Goal: Transaction & Acquisition: Purchase product/service

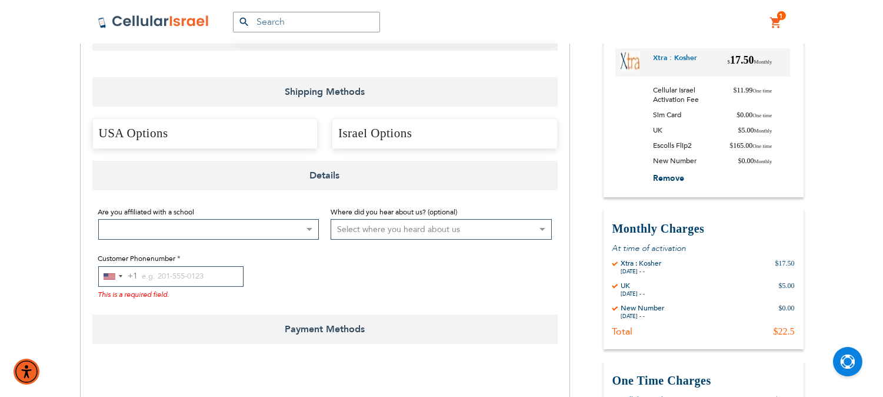
scroll to position [196, 0]
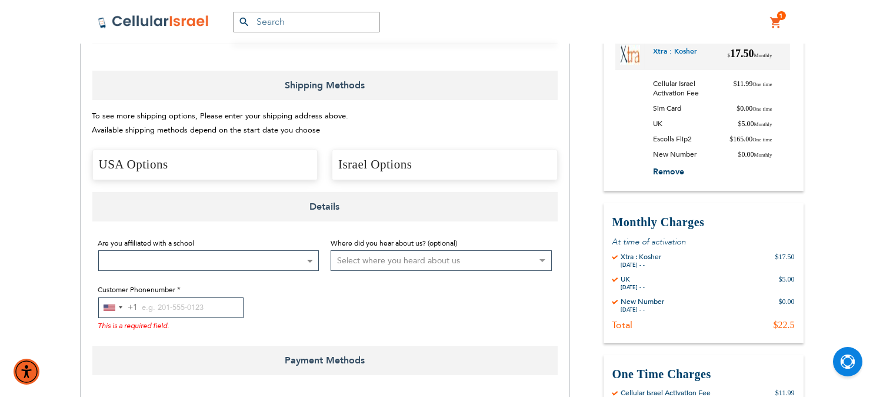
select select "US"
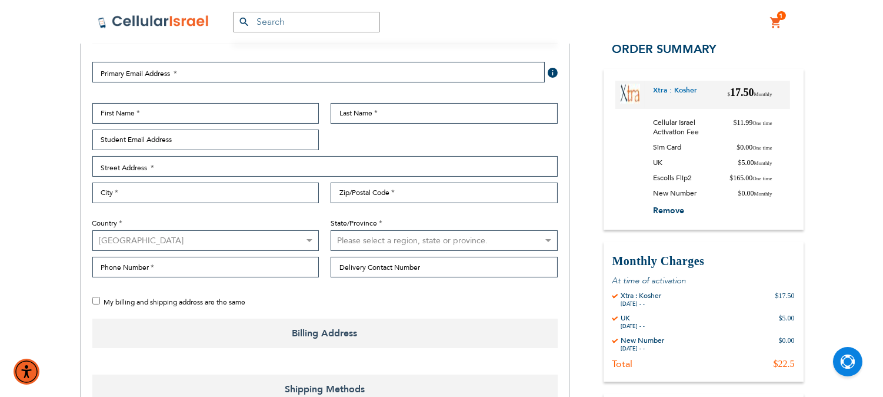
scroll to position [261, 0]
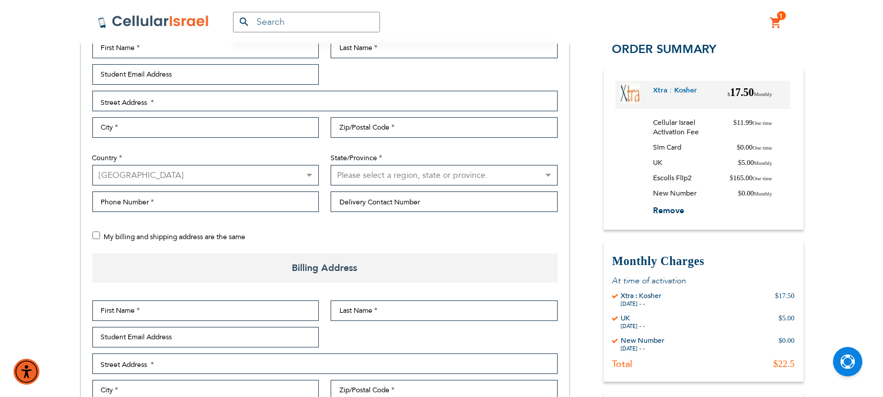
checkbox input "true"
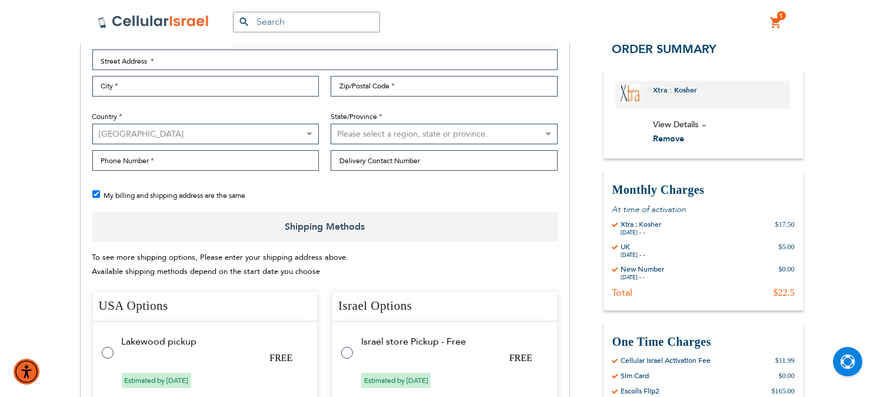
scroll to position [392, 0]
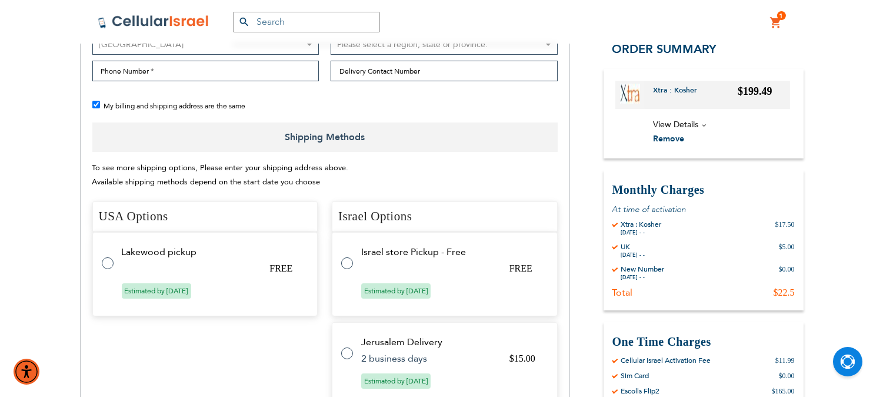
click at [345, 256] on label at bounding box center [353, 256] width 24 height 0
radio input "true"
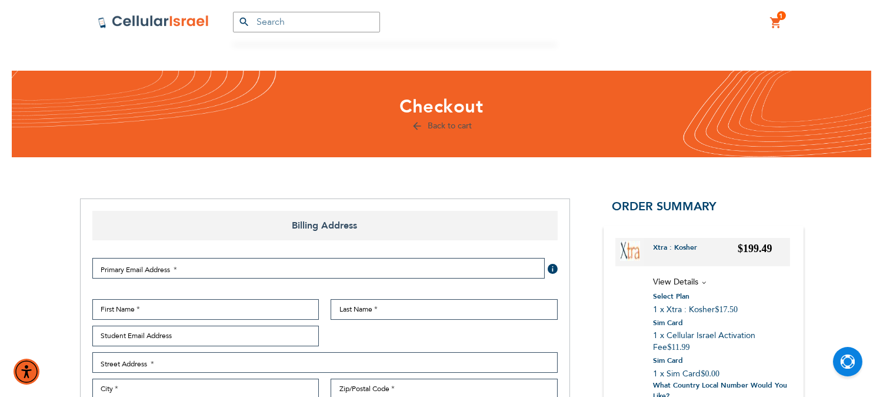
scroll to position [131, 0]
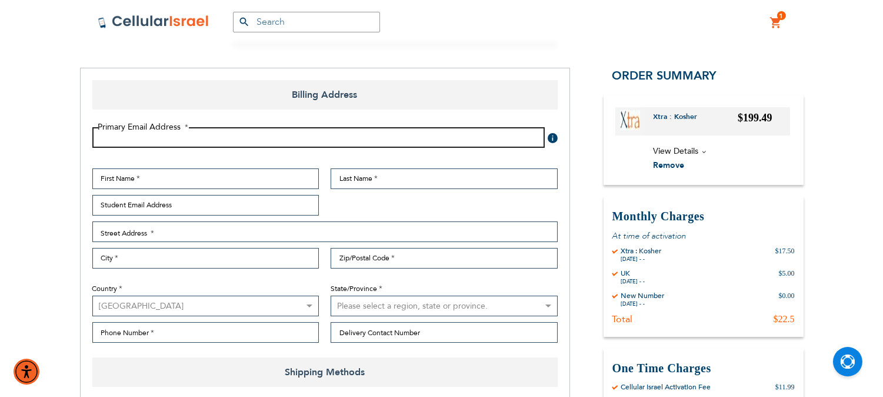
click at [318, 136] on input "Email Address" at bounding box center [318, 137] width 452 height 21
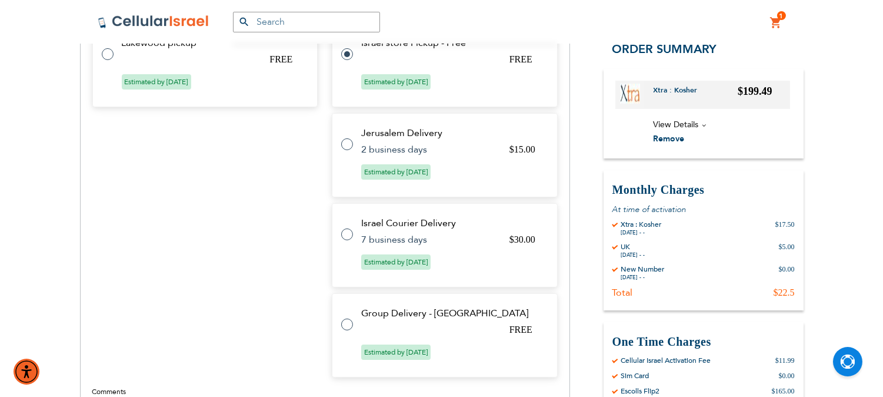
scroll to position [588, 0]
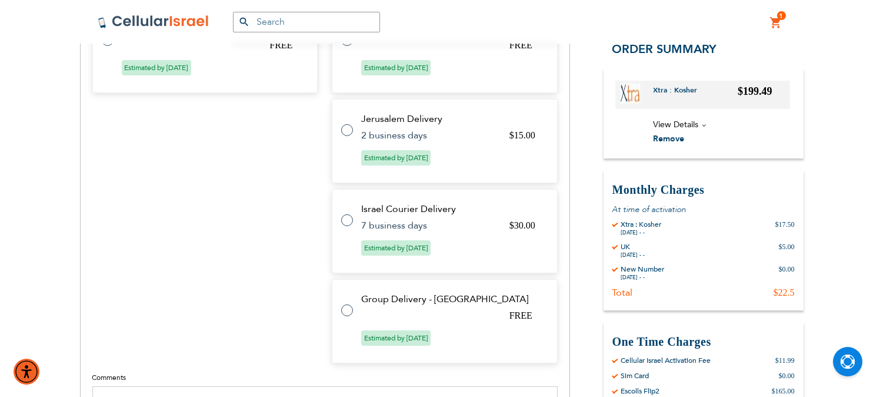
click at [292, 256] on div "USA Options Select Method Price Method Title Carrier Title Expect Delivery Date" at bounding box center [205, 170] width 226 height 385
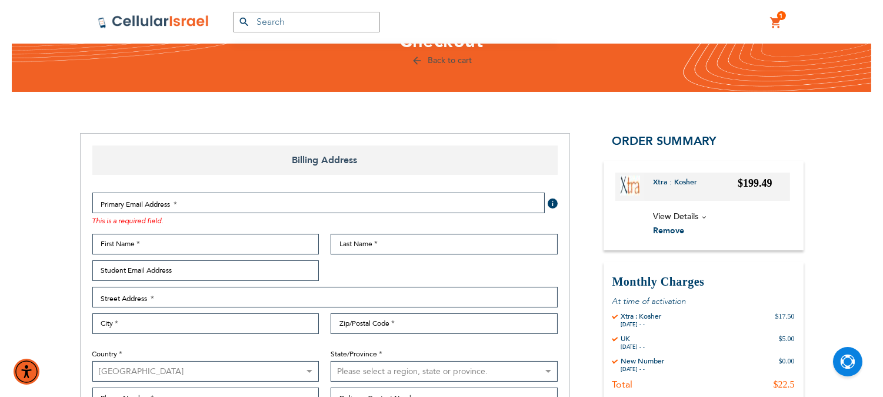
scroll to position [0, 0]
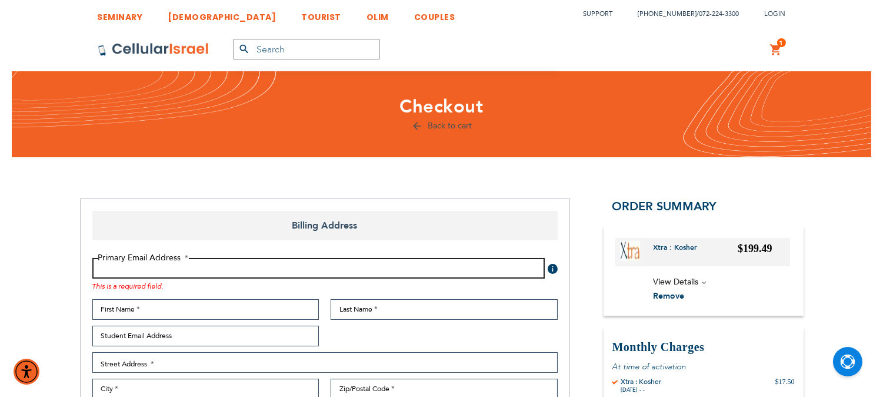
click at [269, 267] on input "Email Address" at bounding box center [318, 268] width 452 height 21
type input "f"
click at [102, 267] on input "[EMAIL_ADDRESS][DOMAIN_NAME]" at bounding box center [318, 268] width 452 height 21
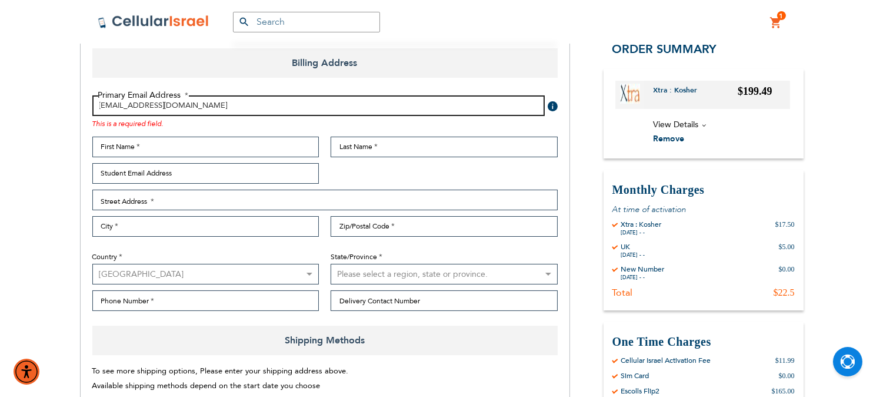
scroll to position [196, 0]
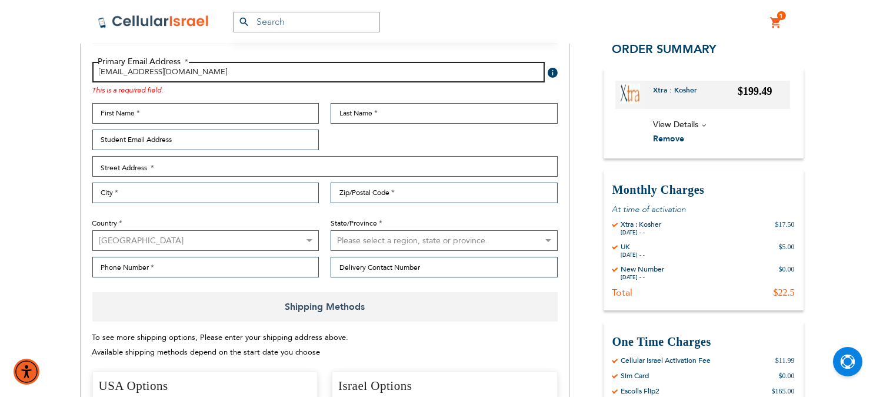
type input "[EMAIL_ADDRESS][DOMAIN_NAME]"
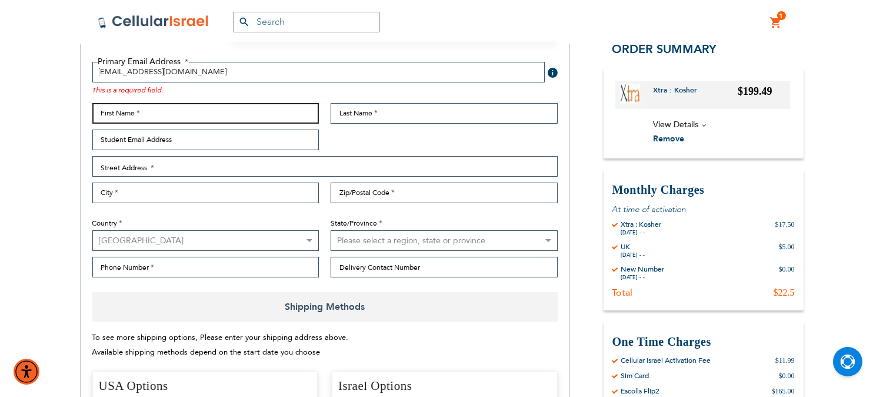
click at [197, 115] on input "First Name" at bounding box center [205, 113] width 227 height 21
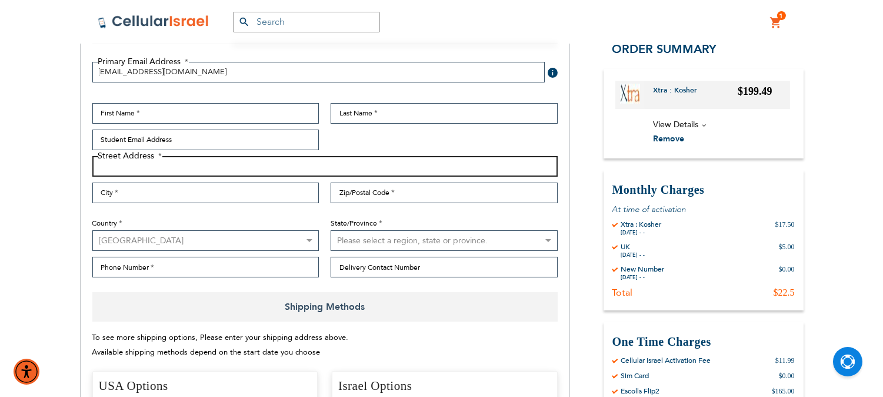
click at [206, 169] on input "Street Address: Line 1" at bounding box center [324, 166] width 465 height 21
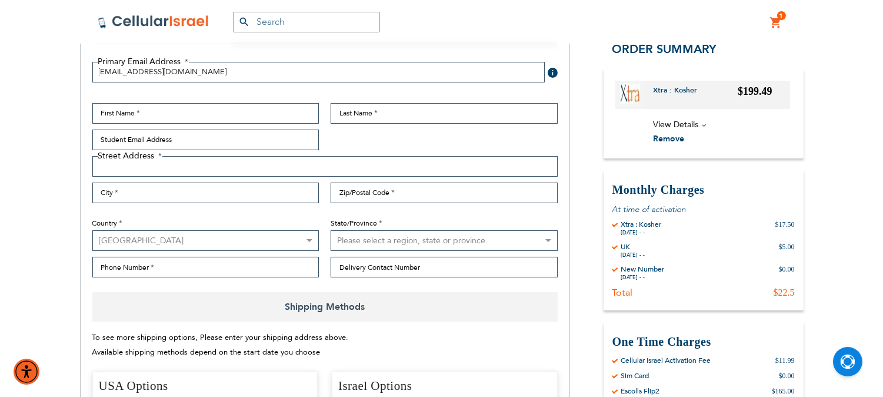
click at [218, 239] on select "[GEOGRAPHIC_DATA] [GEOGRAPHIC_DATA] [GEOGRAPHIC_DATA] [GEOGRAPHIC_DATA] [GEOGRA…" at bounding box center [205, 240] width 227 height 21
select select "GB"
click at [92, 230] on select "[GEOGRAPHIC_DATA] [GEOGRAPHIC_DATA] [GEOGRAPHIC_DATA] [GEOGRAPHIC_DATA] [GEOGRA…" at bounding box center [205, 240] width 227 height 21
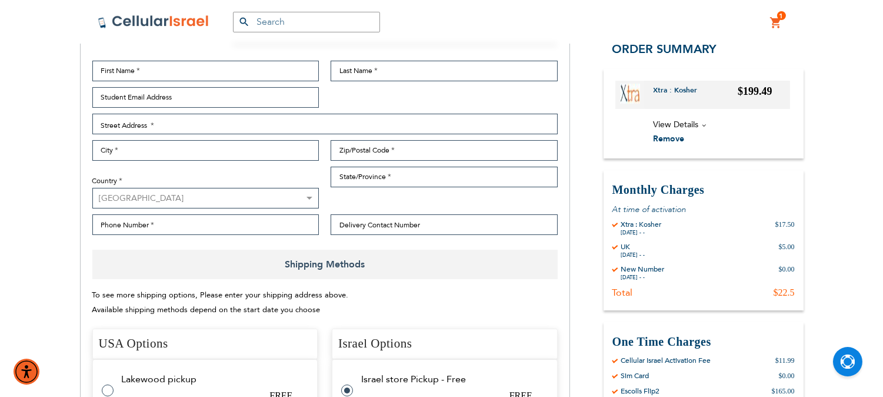
scroll to position [261, 0]
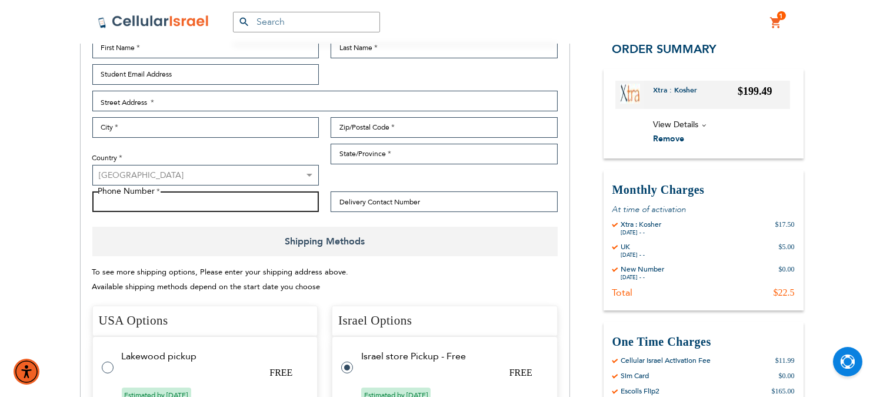
click at [219, 198] on input "Phone Number" at bounding box center [205, 201] width 227 height 21
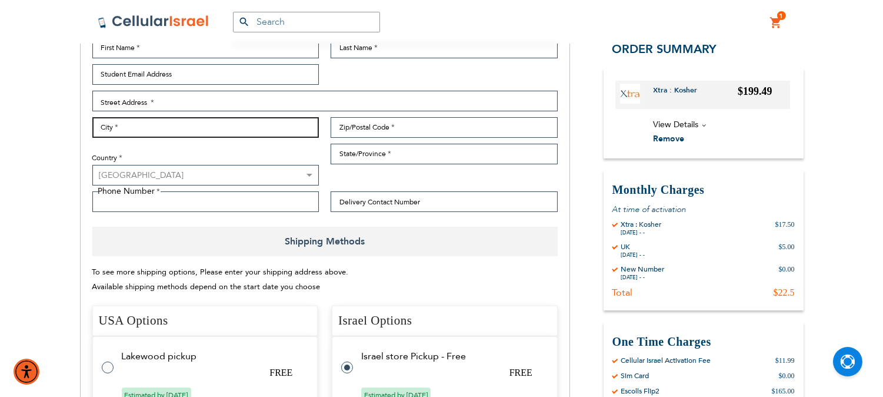
click at [218, 125] on input "City" at bounding box center [205, 127] width 227 height 21
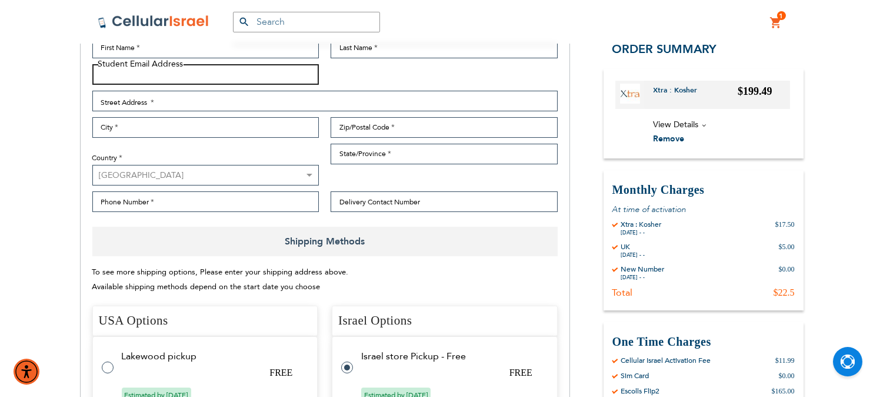
click at [213, 81] on input "Student Email Address" at bounding box center [205, 74] width 227 height 21
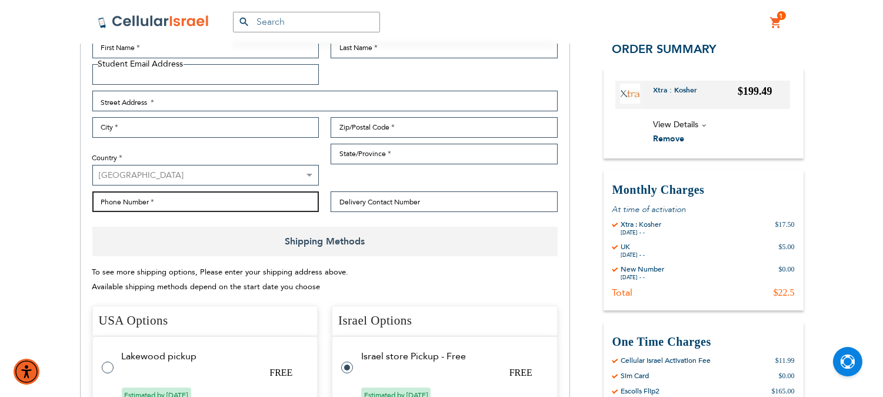
click at [219, 204] on input "Phone Number" at bounding box center [205, 201] width 227 height 21
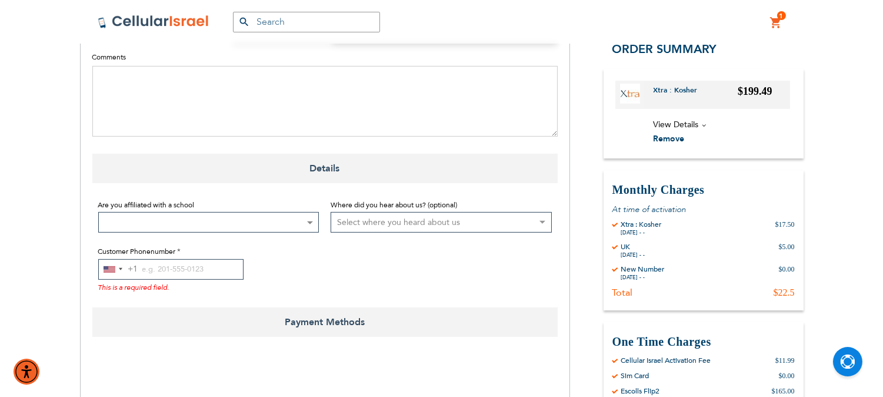
scroll to position [980, 0]
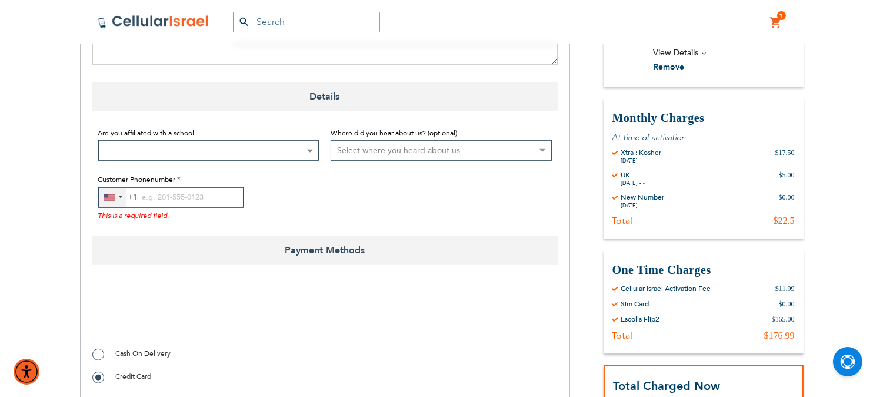
click at [114, 196] on div "[GEOGRAPHIC_DATA] +1" at bounding box center [110, 197] width 12 height 6
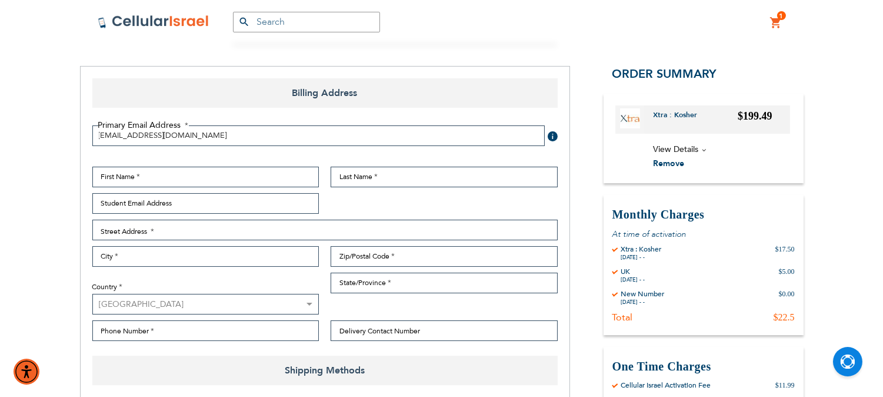
scroll to position [131, 0]
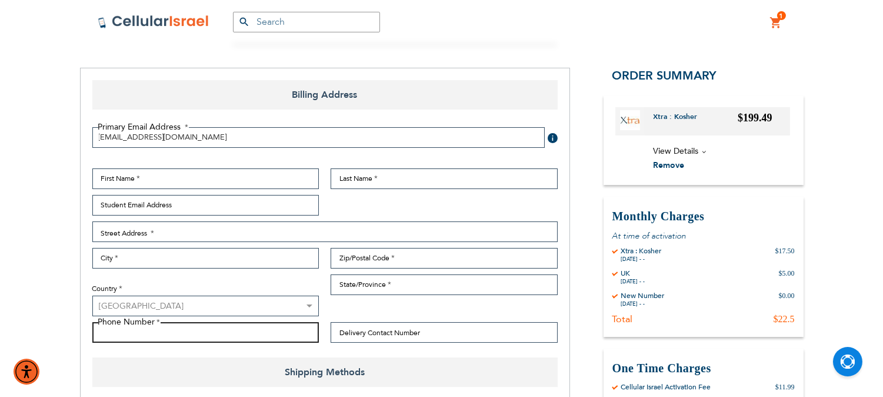
click at [180, 332] on input "Phone Number" at bounding box center [205, 332] width 227 height 21
type input "0"
click at [130, 331] on input "447432556438" at bounding box center [205, 332] width 227 height 21
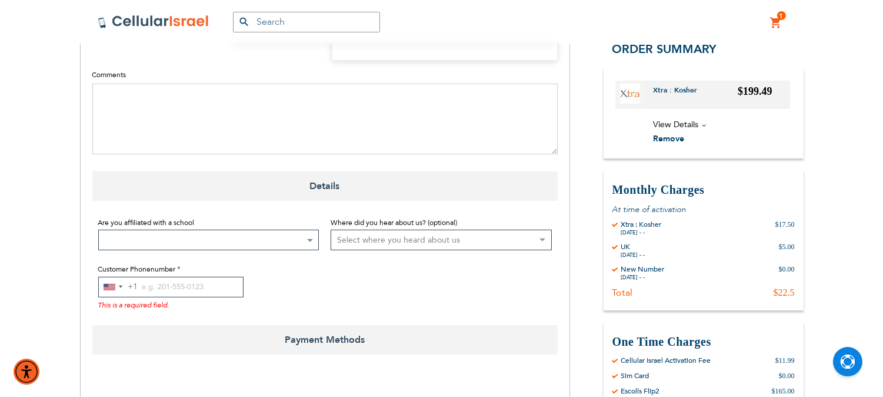
scroll to position [980, 0]
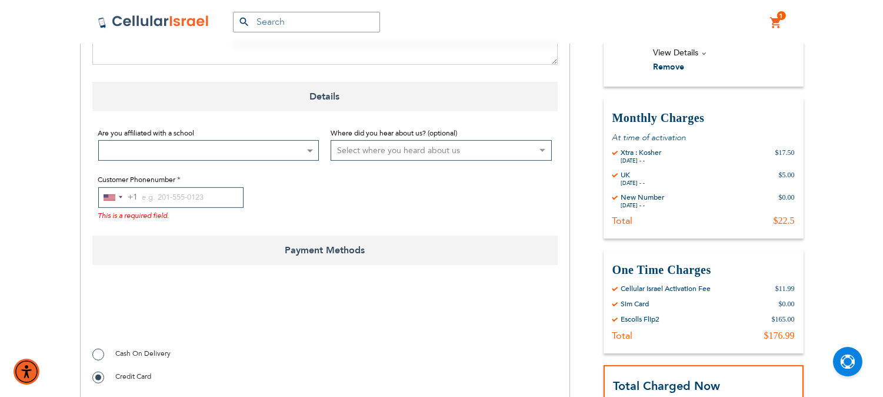
type input "447432556438"
drag, startPoint x: 166, startPoint y: 191, endPoint x: 166, endPoint y: 199, distance: 7.6
click at [166, 196] on input "Customer Phonenumber" at bounding box center [170, 197] width 145 height 21
paste input "447432556438"
type input "447432556438"
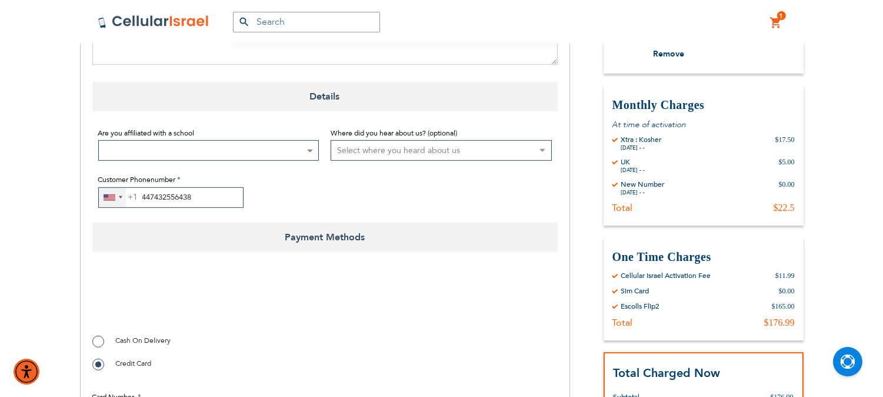
click at [112, 198] on div "[GEOGRAPHIC_DATA] +1" at bounding box center [110, 197] width 12 height 6
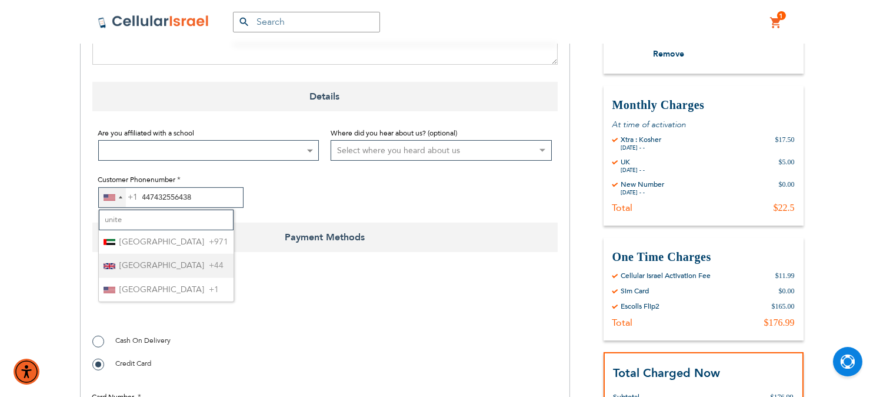
type input "unite"
click at [144, 273] on span "[GEOGRAPHIC_DATA]" at bounding box center [162, 265] width 85 height 15
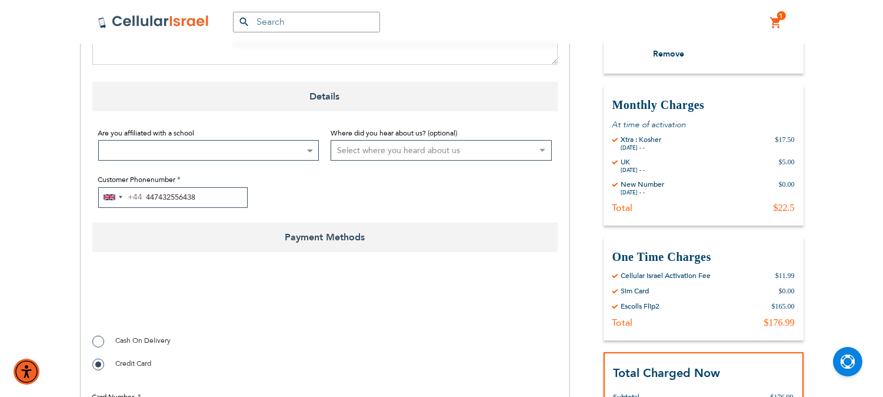
click at [154, 198] on input "447432556438" at bounding box center [172, 197] width 149 height 21
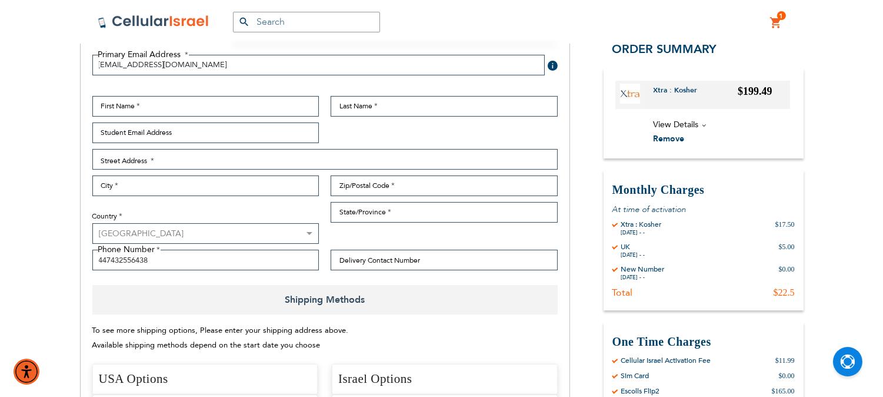
scroll to position [131, 0]
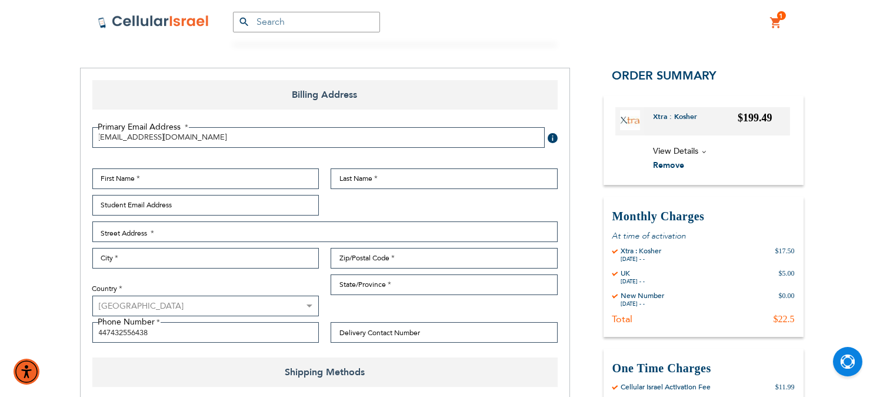
type input "7432 556438"
click at [179, 175] on input "First Name" at bounding box center [205, 178] width 227 height 21
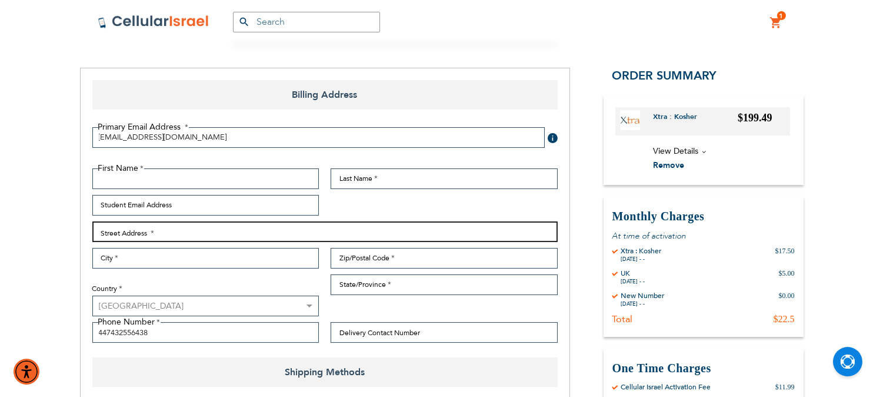
click at [195, 230] on input "Street Address: Line 1" at bounding box center [324, 231] width 465 height 21
type input "86 Greenlane"
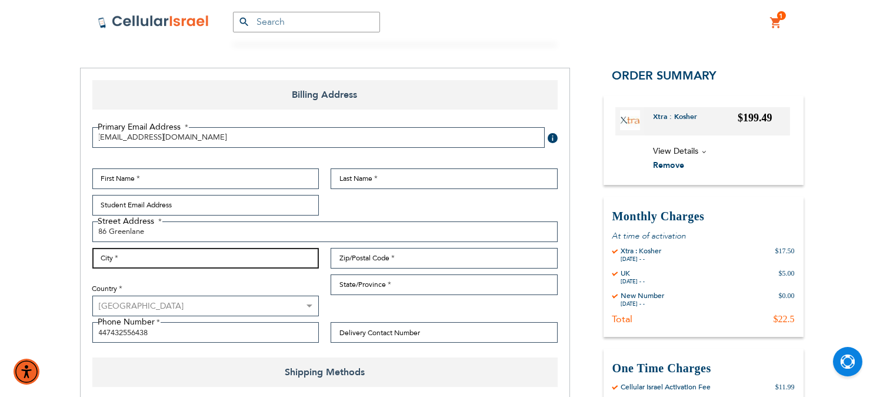
click at [193, 263] on input "City" at bounding box center [205, 258] width 227 height 21
type input "Edgeware"
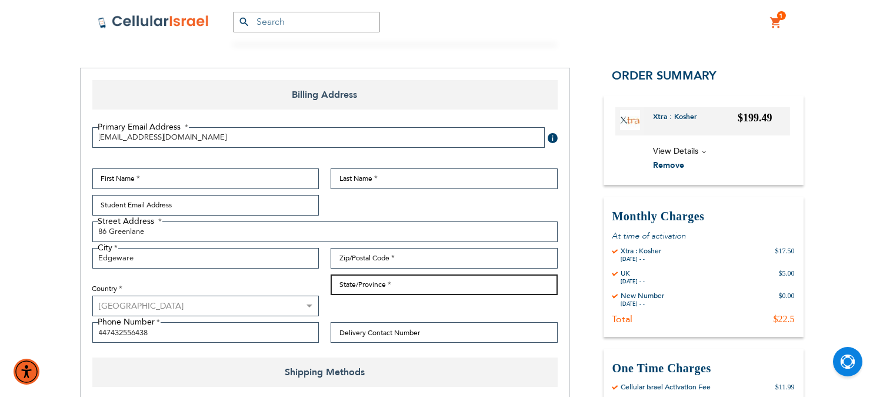
click at [357, 284] on input "State/Province" at bounding box center [444, 284] width 227 height 21
type input "[GEOGRAPHIC_DATA]"
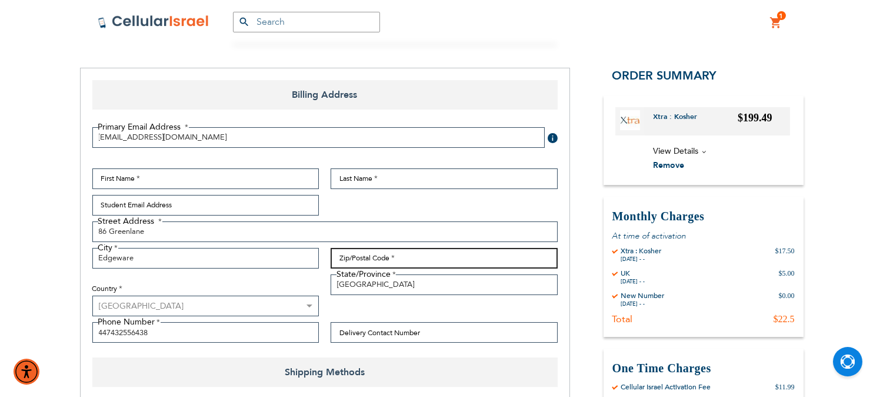
click at [372, 254] on input "Zip/Postal Code" at bounding box center [444, 258] width 227 height 21
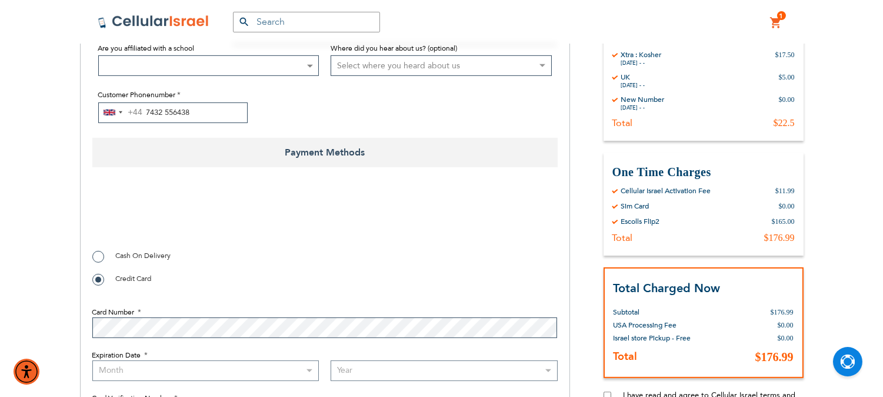
scroll to position [1045, 0]
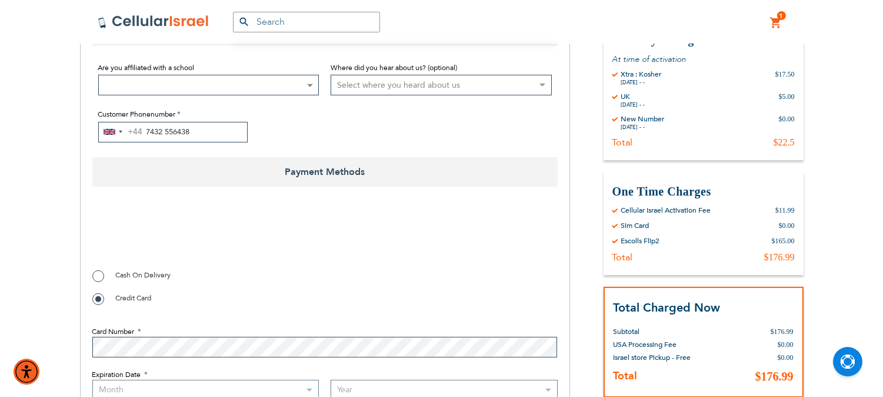
type input "HA8 7QV"
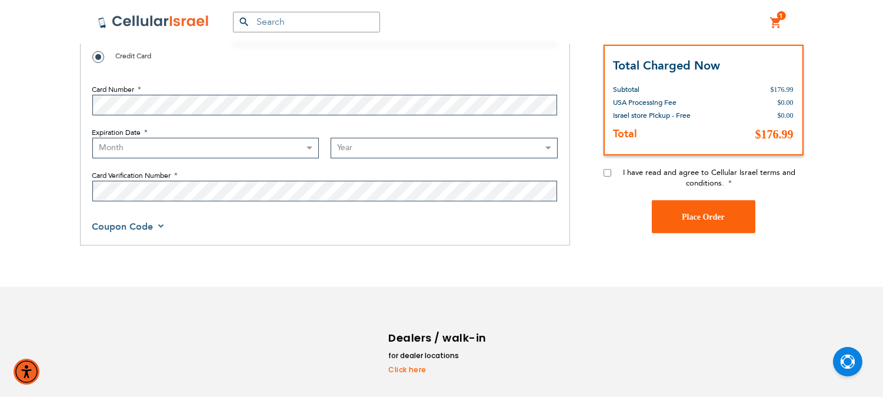
checkbox input "true"
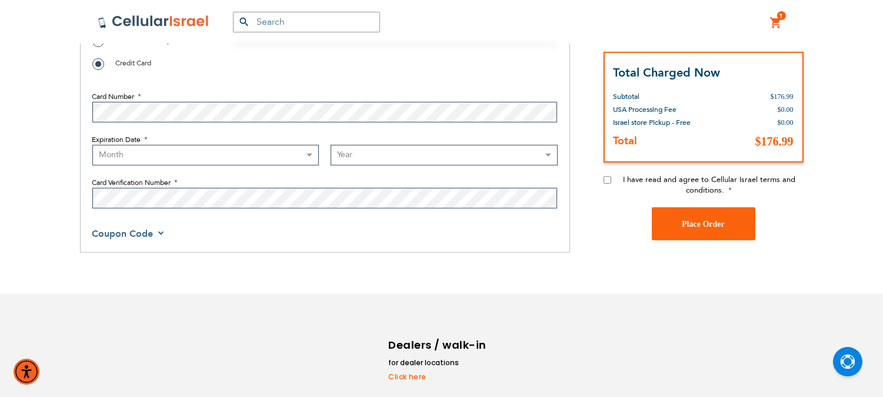
scroll to position [1292, 0]
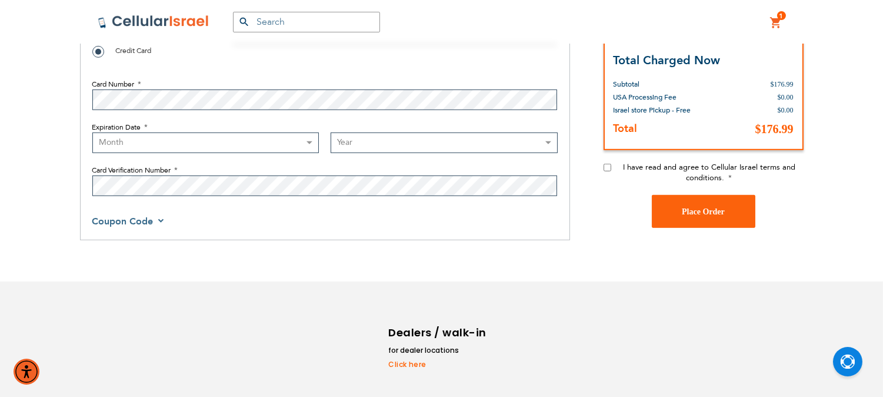
click at [605, 176] on div "I have read and agree to Cellular Israel terms and conditions." at bounding box center [704, 178] width 200 height 33
click at [609, 172] on input "I have read and agree to Cellular Israel terms and conditions." at bounding box center [608, 168] width 8 height 8
checkbox input "true"
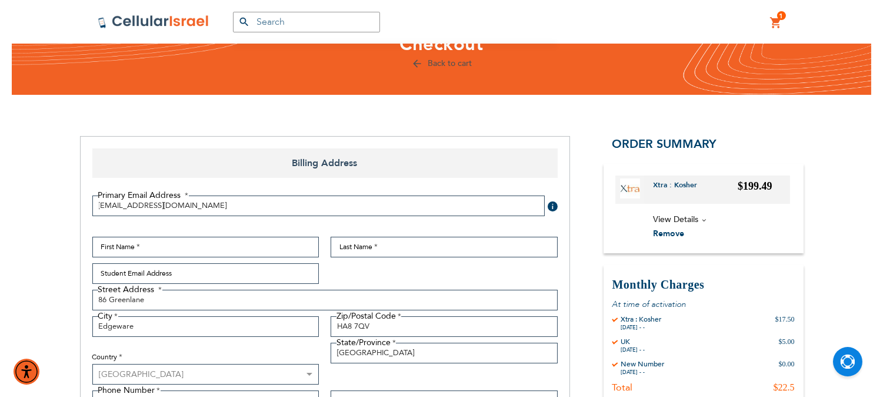
scroll to position [51, 0]
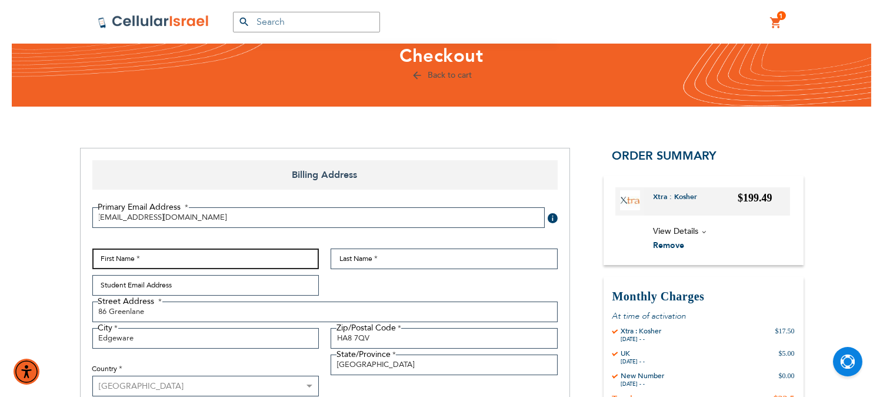
click at [297, 256] on input "First Name" at bounding box center [205, 258] width 227 height 21
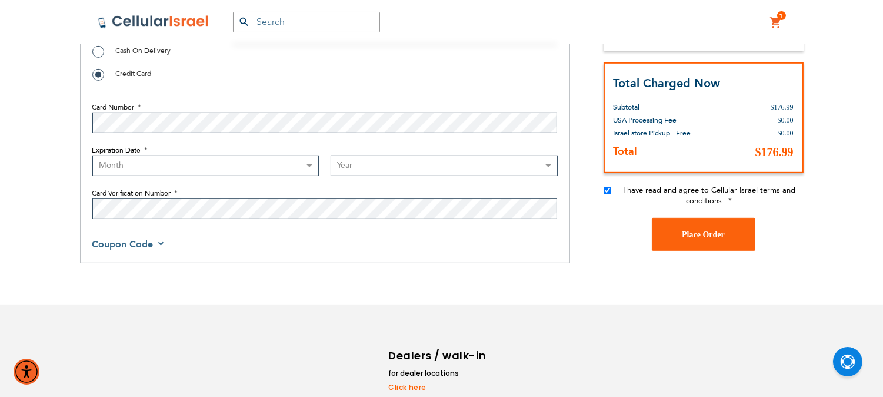
scroll to position [1271, 0]
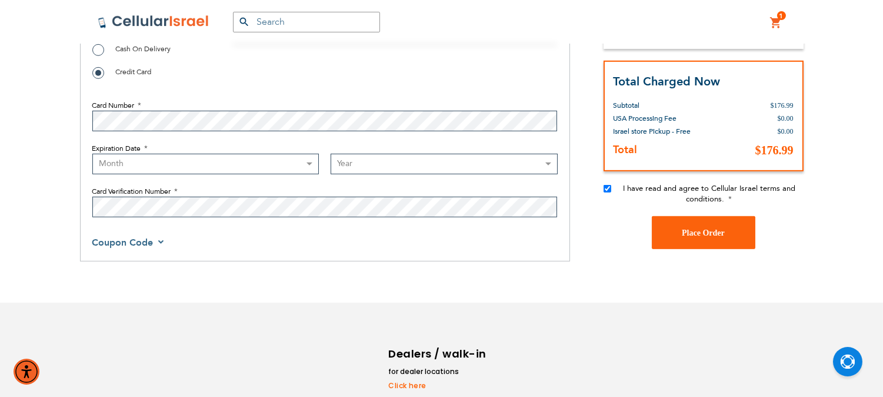
checkbox input "false"
click at [293, 172] on select "Month [DATE] - [DATE] - [DATE] - [DATE] - [DATE] - [DATE] - [DATE] - [DATE] - […" at bounding box center [205, 164] width 227 height 21
select select "10"
click at [92, 157] on select "Month [DATE] - [DATE] - [DATE] - [DATE] - [DATE] - [DATE] - [DATE] - [DATE] - […" at bounding box center [205, 164] width 227 height 21
click at [378, 169] on select "Year [DATE] 2026 2027 2028 2029 2030 2031 2032 2033 2034 2035 2036 2037 2038 20…" at bounding box center [444, 164] width 227 height 21
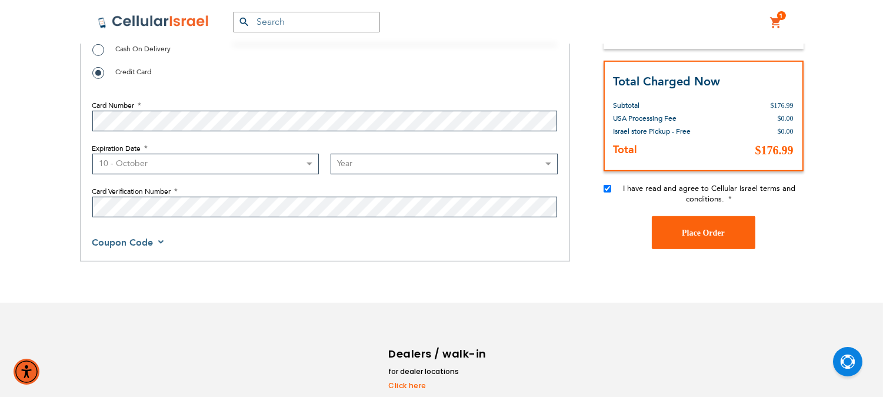
select select "2027"
click at [331, 157] on select "Year [DATE] 2026 2027 2028 2029 2030 2031 2032 2033 2034 2035 2036 2037 2038 20…" at bounding box center [444, 164] width 227 height 21
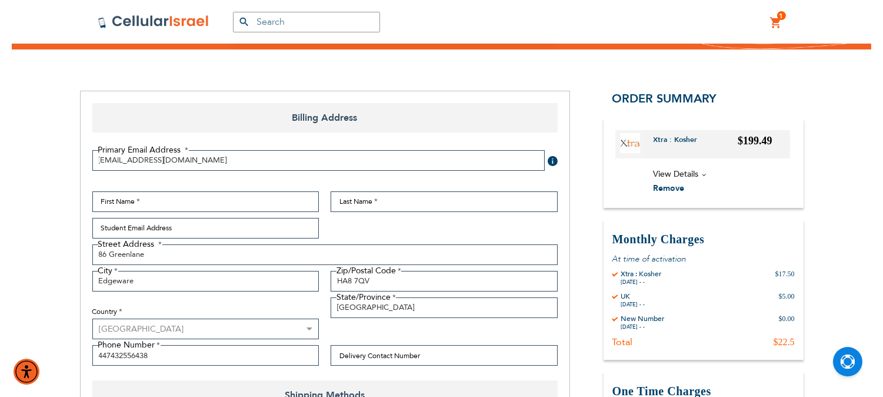
scroll to position [95, 0]
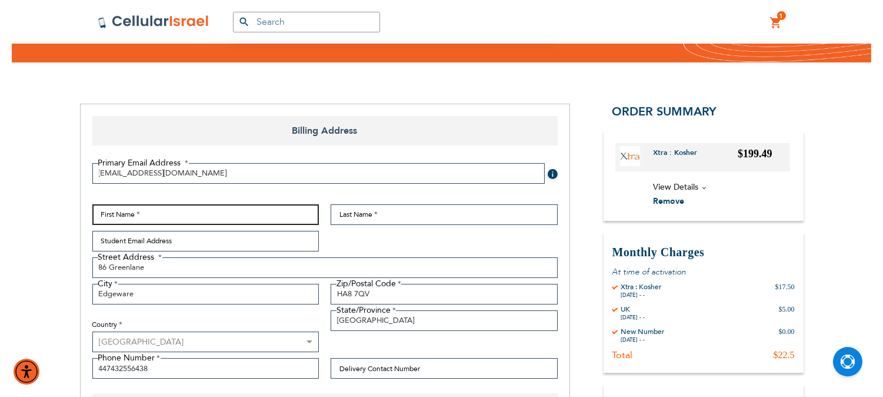
click at [243, 209] on input "First Name" at bounding box center [205, 214] width 227 height 21
type input "[PERSON_NAME]"
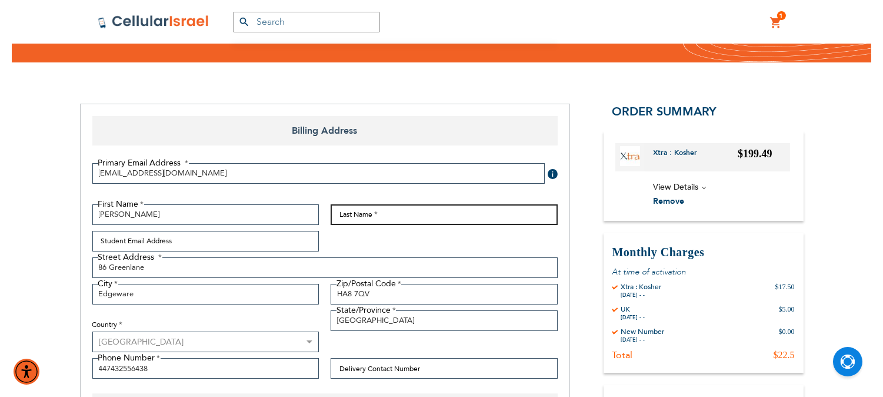
click at [335, 216] on input "Last Name" at bounding box center [444, 214] width 227 height 21
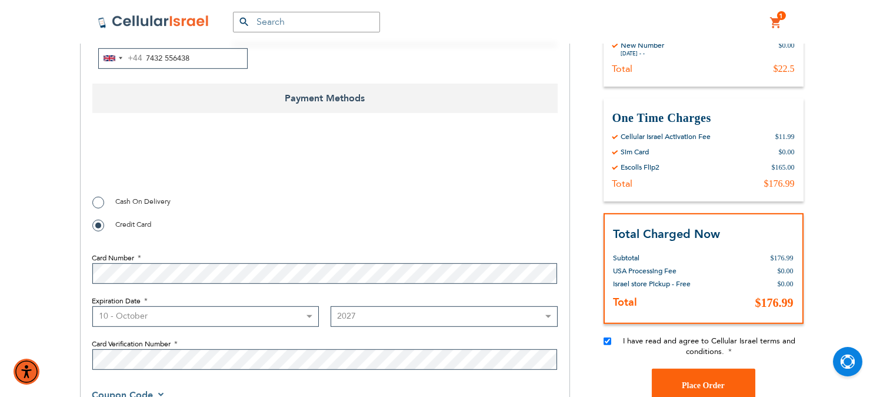
scroll to position [1140, 0]
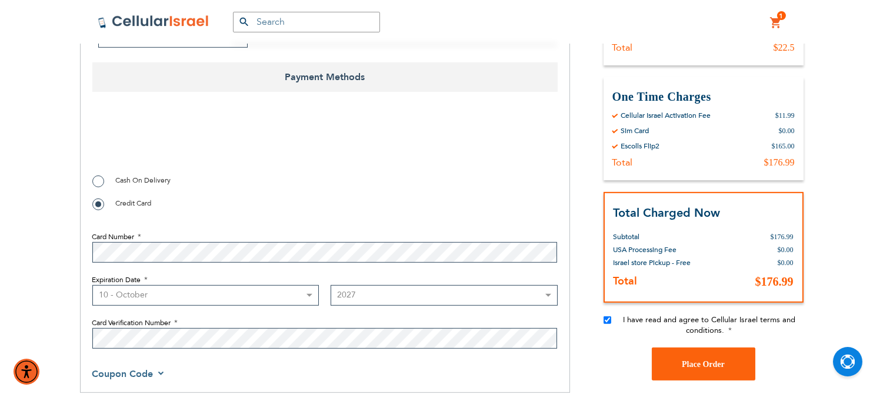
type input "Finchas"
checkbox input "true"
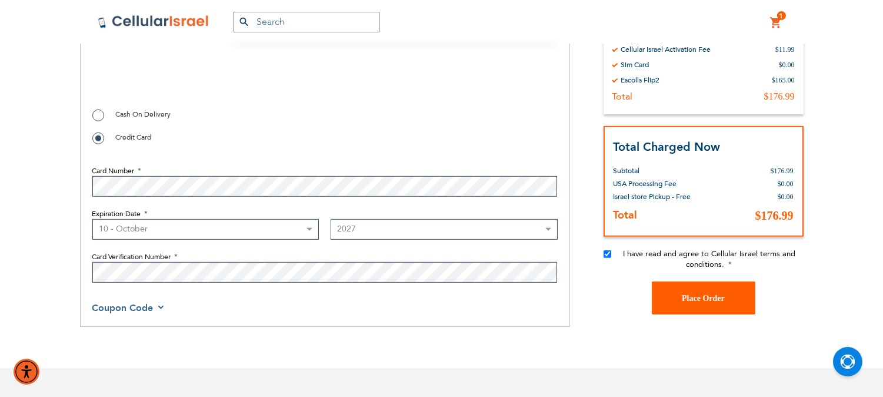
click at [682, 301] on span "Place Order" at bounding box center [703, 298] width 43 height 9
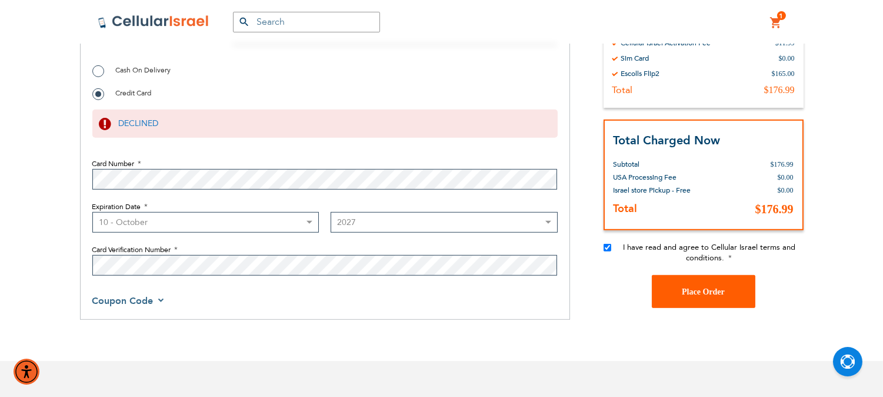
scroll to position [1230, 0]
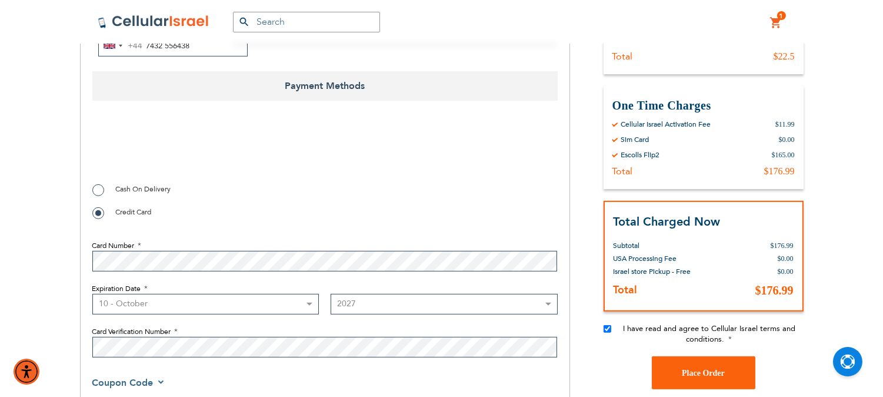
scroll to position [1271, 0]
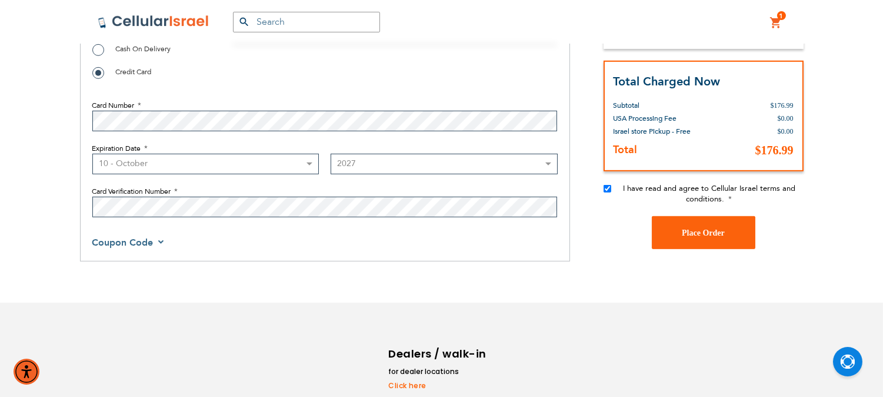
click at [295, 169] on select "Month [DATE] - [DATE] - [DATE] - [DATE] - [DATE] - [DATE] - [DATE] - [DATE] - […" at bounding box center [205, 164] width 227 height 21
click at [358, 166] on select "Year [DATE] 2026 2027 2028 2029 2030 2031 2032 2033 2034 2035 2036 2037 2038 20…" at bounding box center [444, 164] width 227 height 21
click at [281, 167] on select "Month [DATE] - [DATE] - [DATE] - [DATE] - [DATE] - [DATE] - [DATE] - [DATE] - […" at bounding box center [205, 164] width 227 height 21
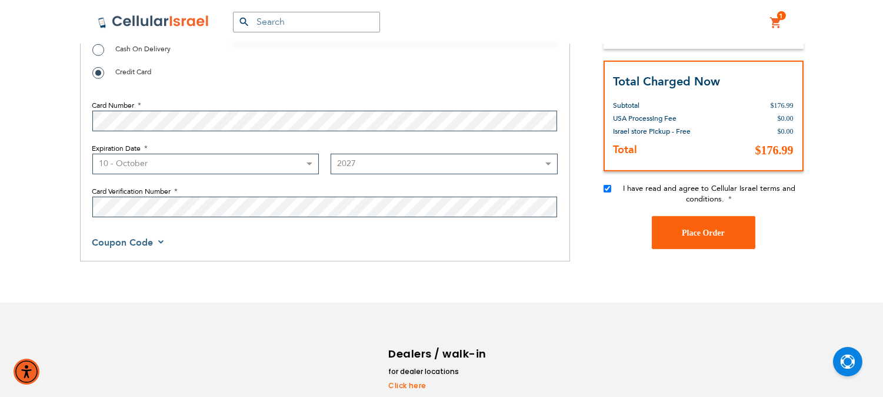
select select "1"
click at [92, 157] on select "Month [DATE] - [DATE] - [DATE] - [DATE] - [DATE] - [DATE] - [DATE] - [DATE] - […" at bounding box center [205, 164] width 227 height 21
click at [369, 172] on select "Year [DATE] 2026 2027 2028 2029 2030 2031 2032 2033 2034 2035 2036 2037 2038 20…" at bounding box center [444, 164] width 227 height 21
select select "2026"
click at [331, 157] on select "Year [DATE] 2026 2027 2028 2029 2030 2031 2032 2033 2034 2035 2036 2037 2038 20…" at bounding box center [444, 164] width 227 height 21
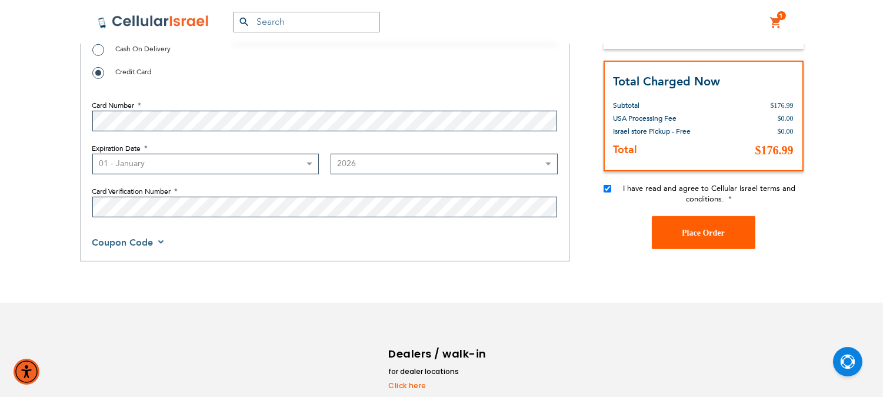
click at [720, 237] on span "Place Order" at bounding box center [703, 232] width 43 height 9
